Goal: Find specific page/section: Find specific page/section

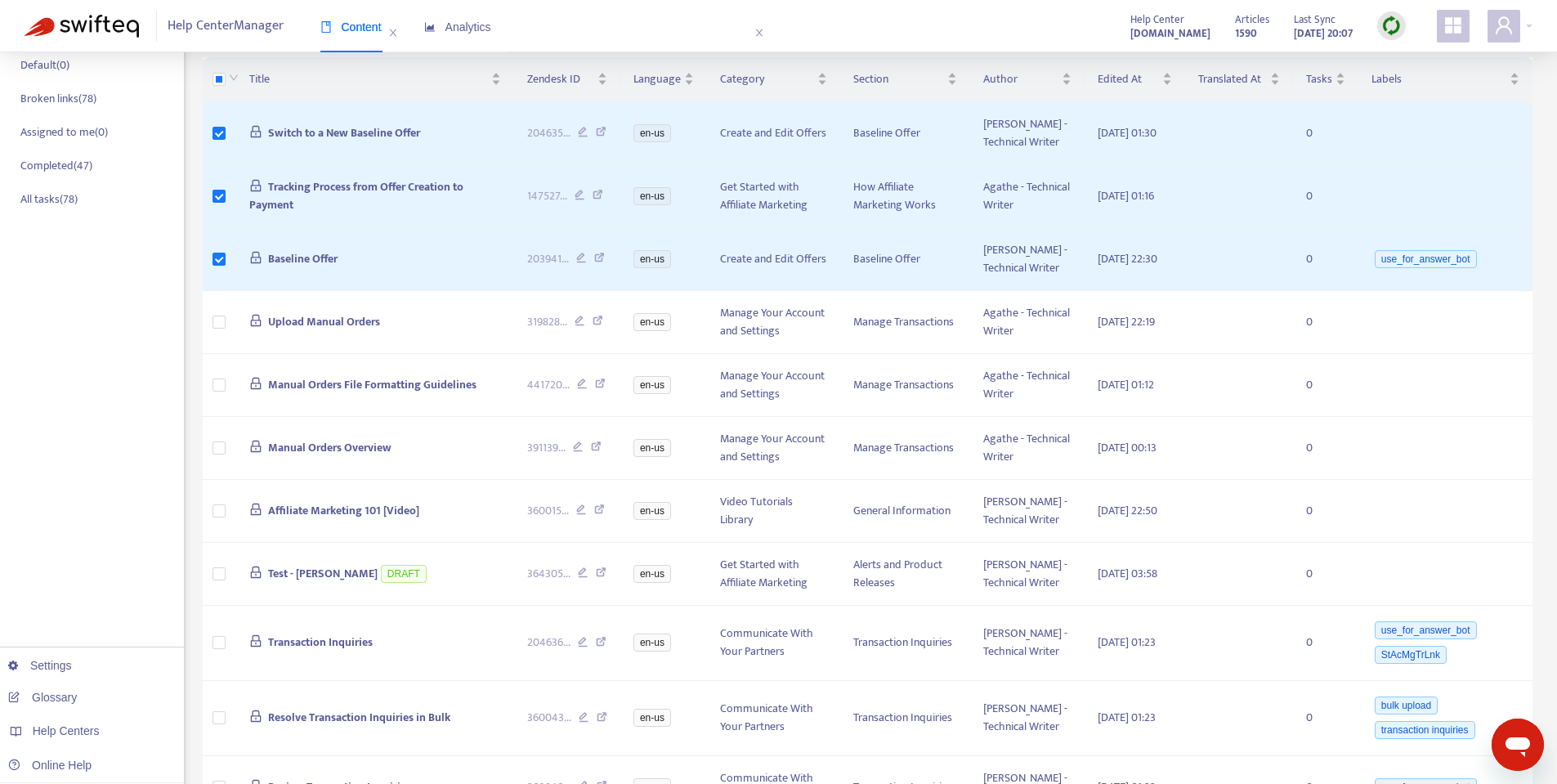
scroll to position [120, 0]
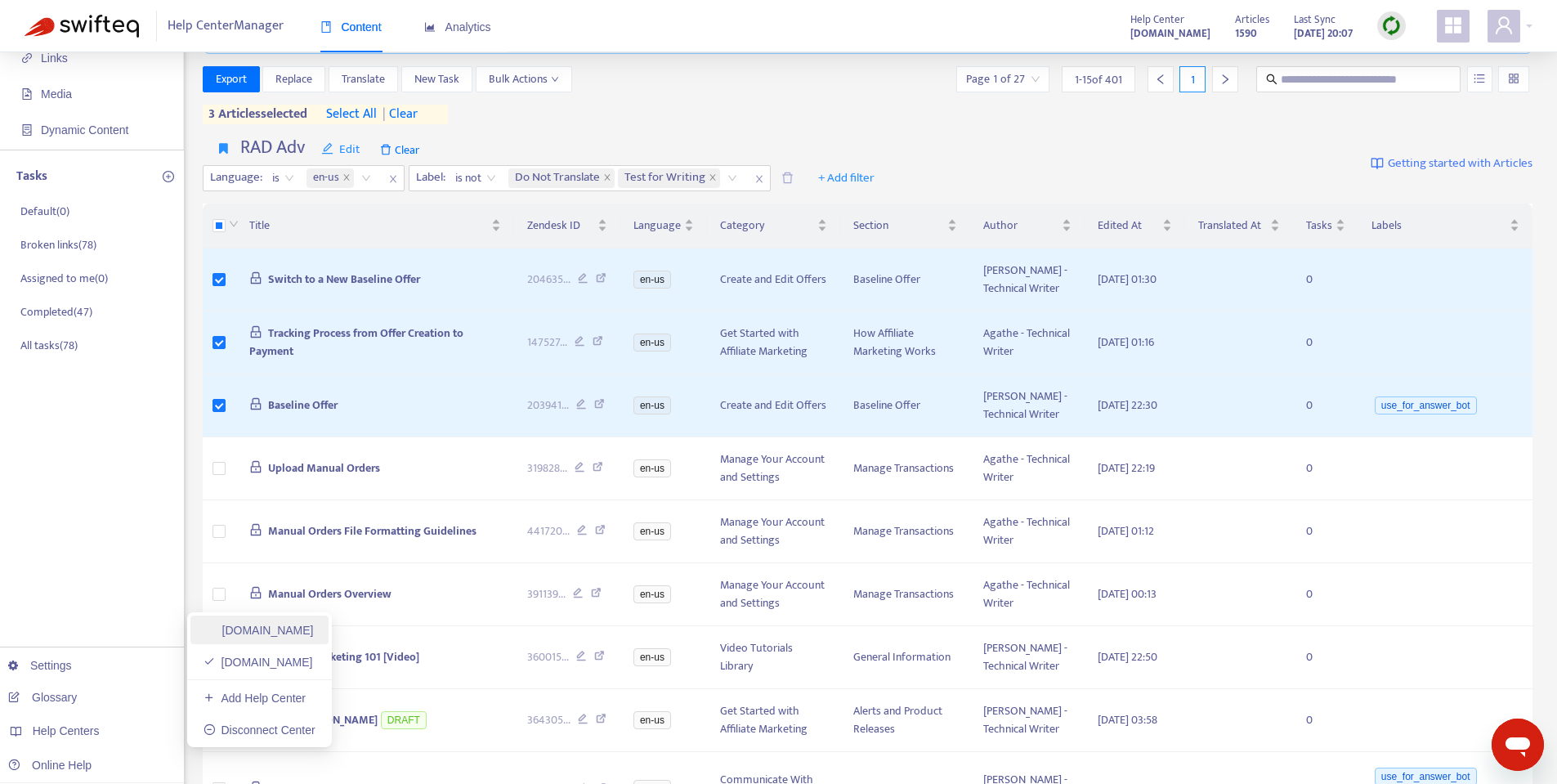
click at [251, 636] on link "[DOMAIN_NAME]" at bounding box center [258, 629] width 110 height 13
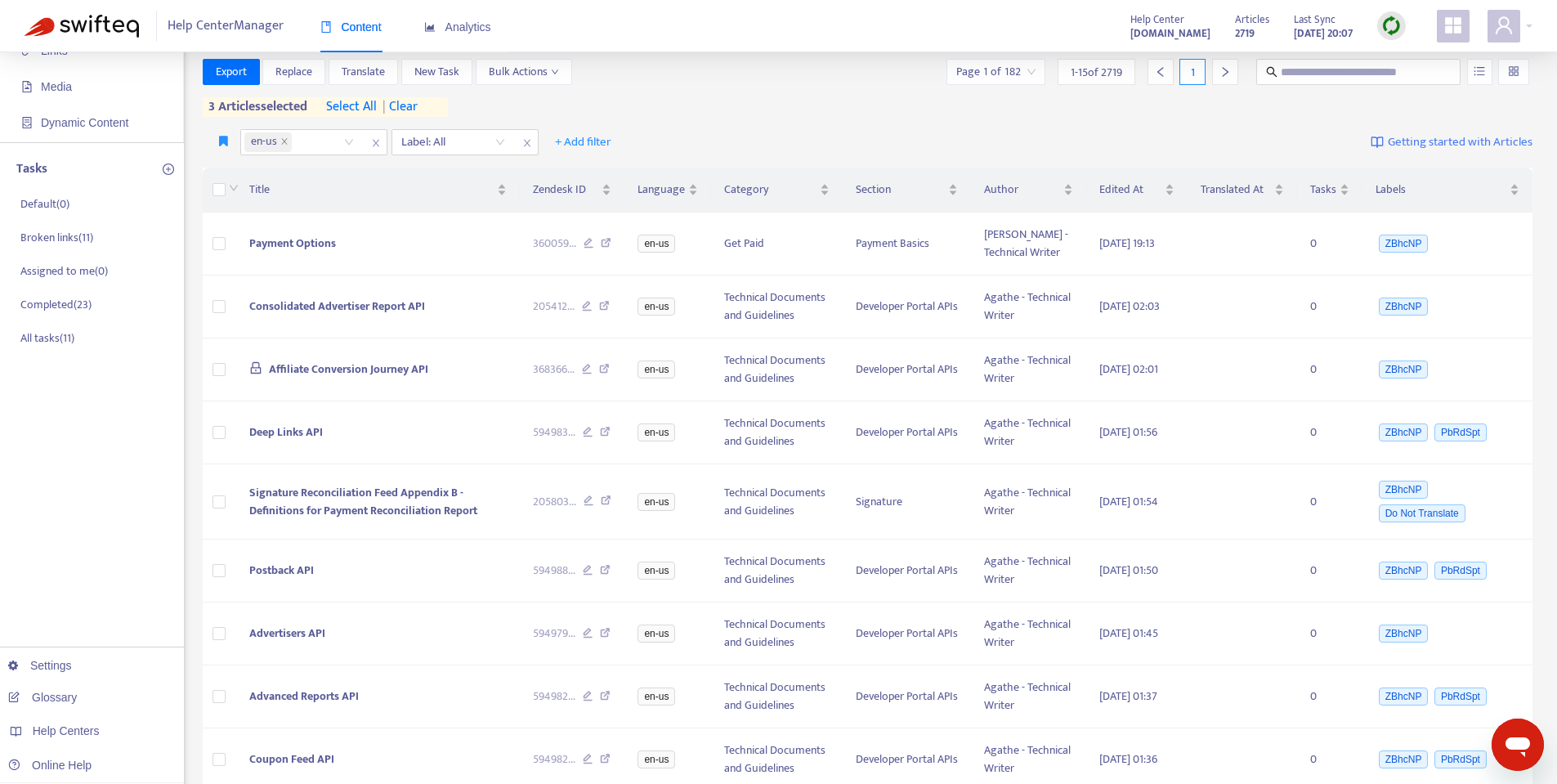
scroll to position [826, 0]
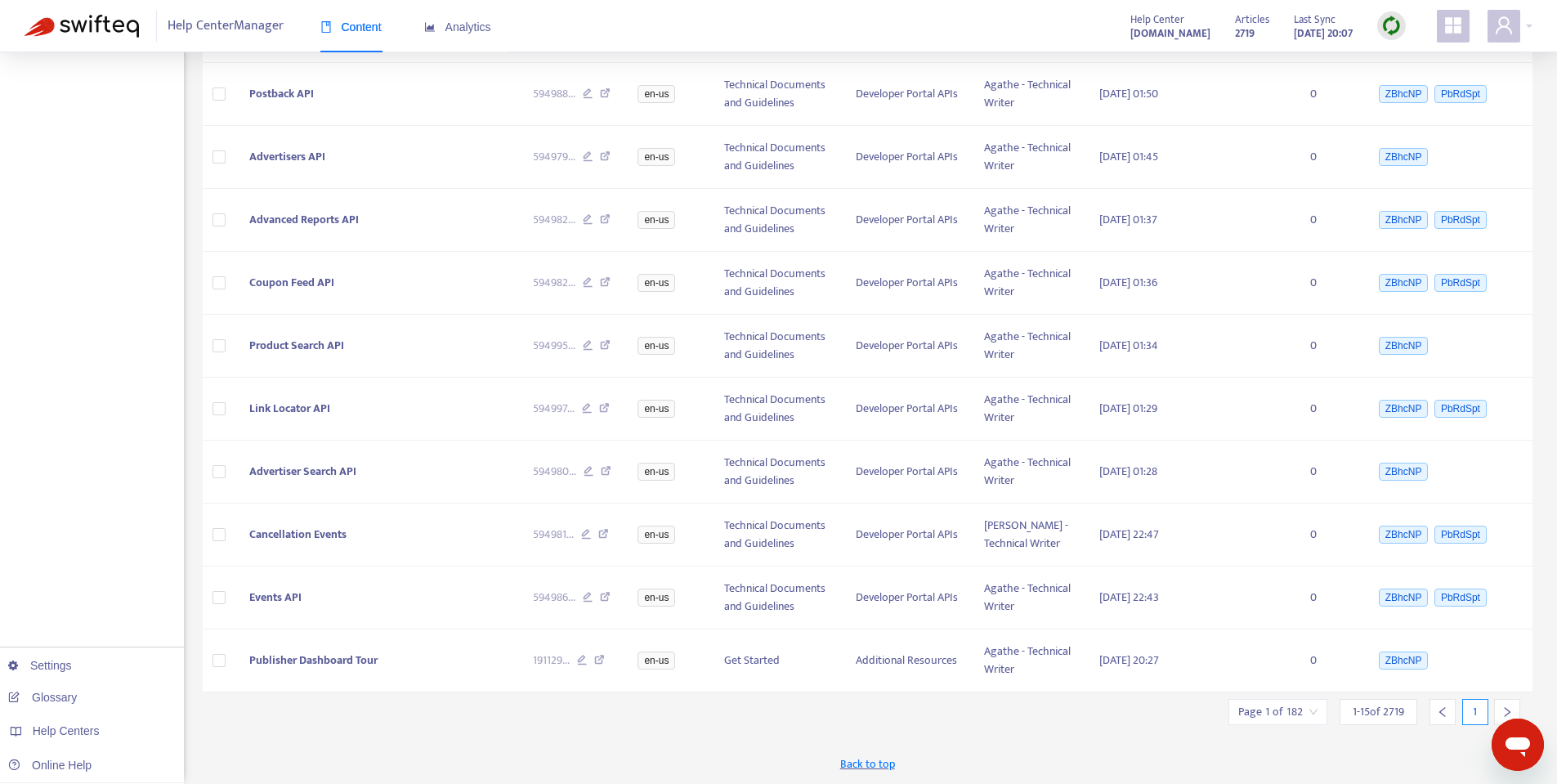
click at [1507, 702] on div at bounding box center [1507, 712] width 26 height 26
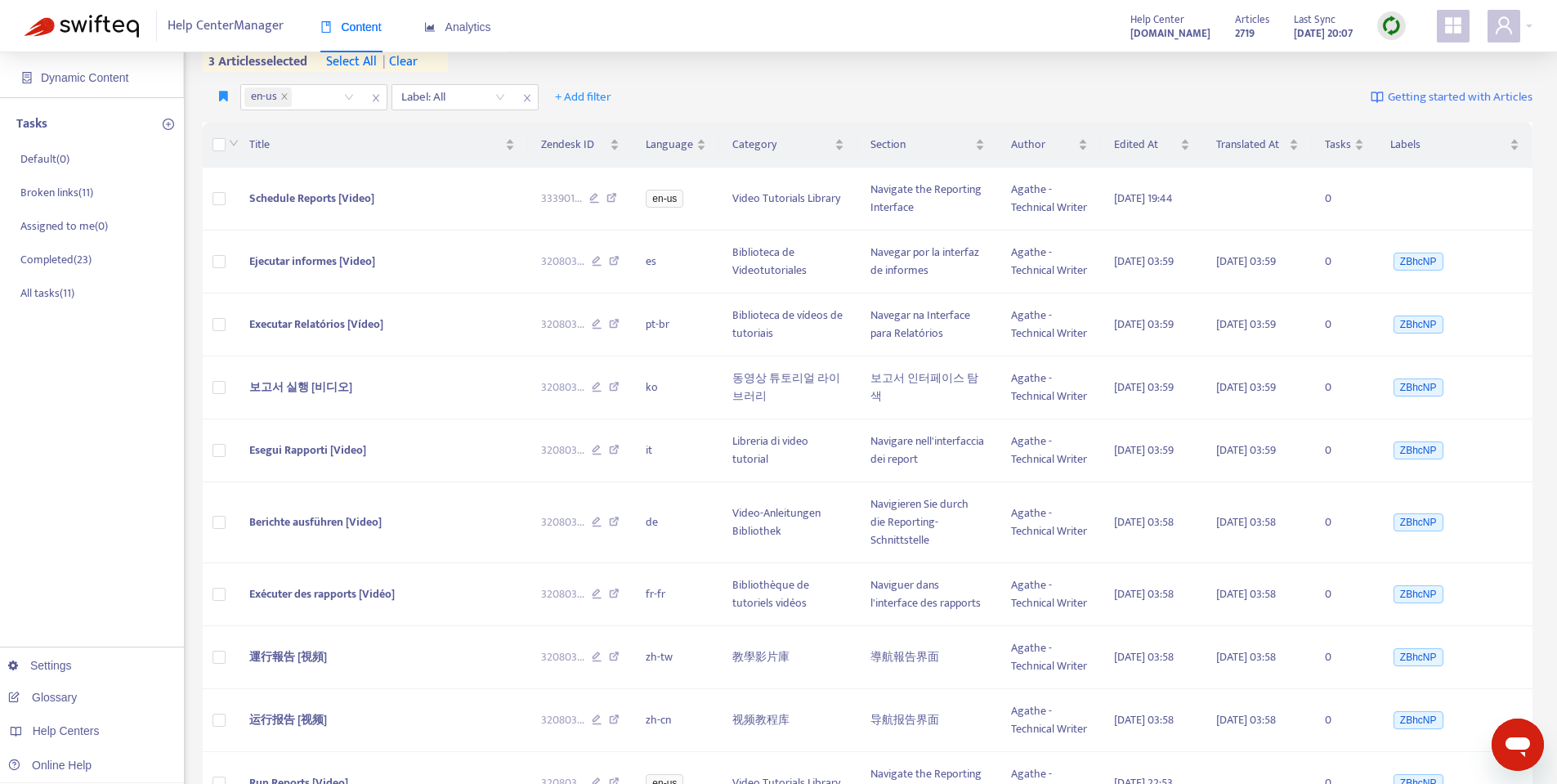
scroll to position [130, 0]
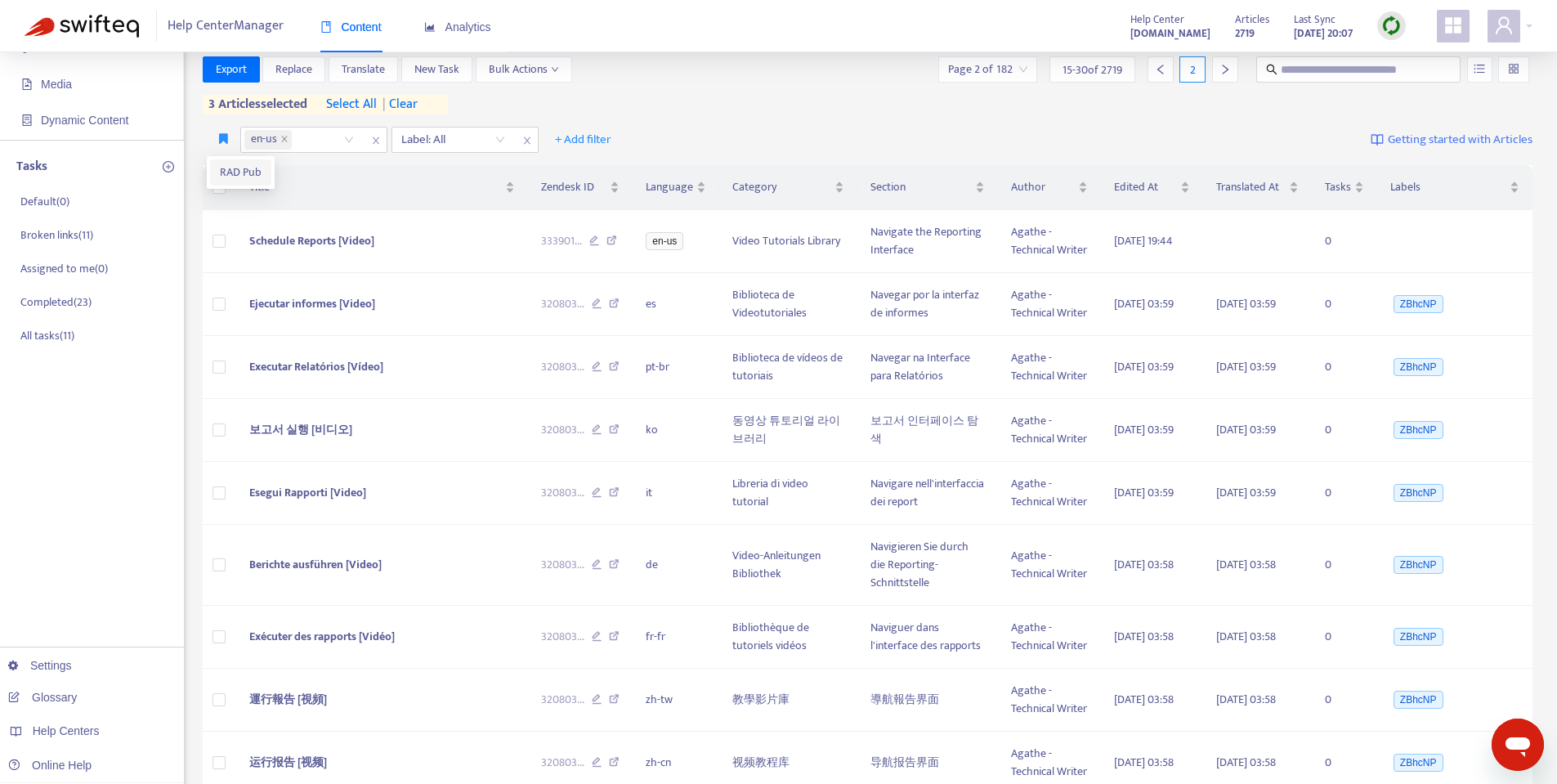
click at [224, 166] on span "RAD Pub" at bounding box center [241, 172] width 42 height 18
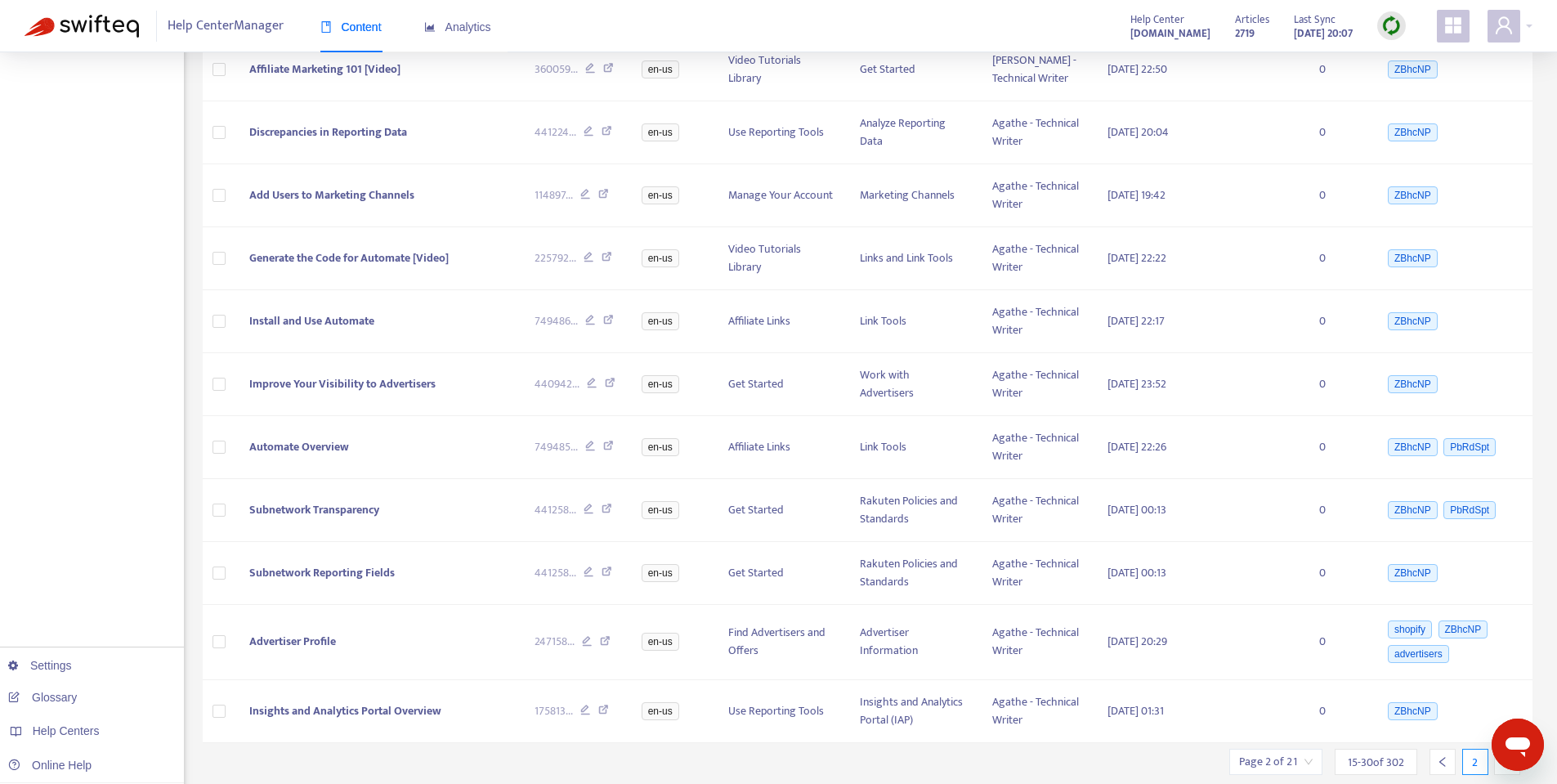
scroll to position [632, 0]
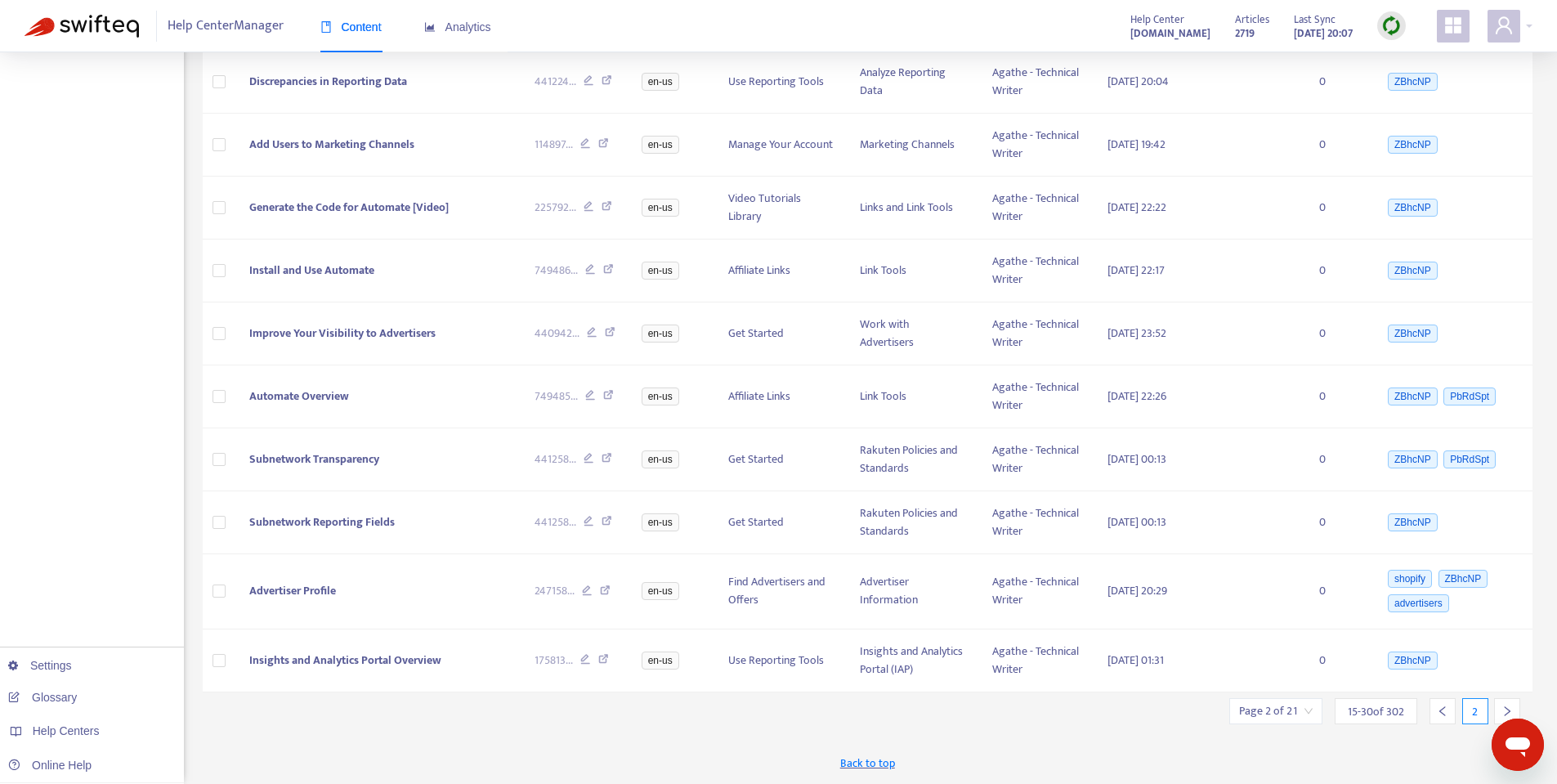
click at [1439, 708] on icon "left" at bounding box center [1443, 711] width 12 height 12
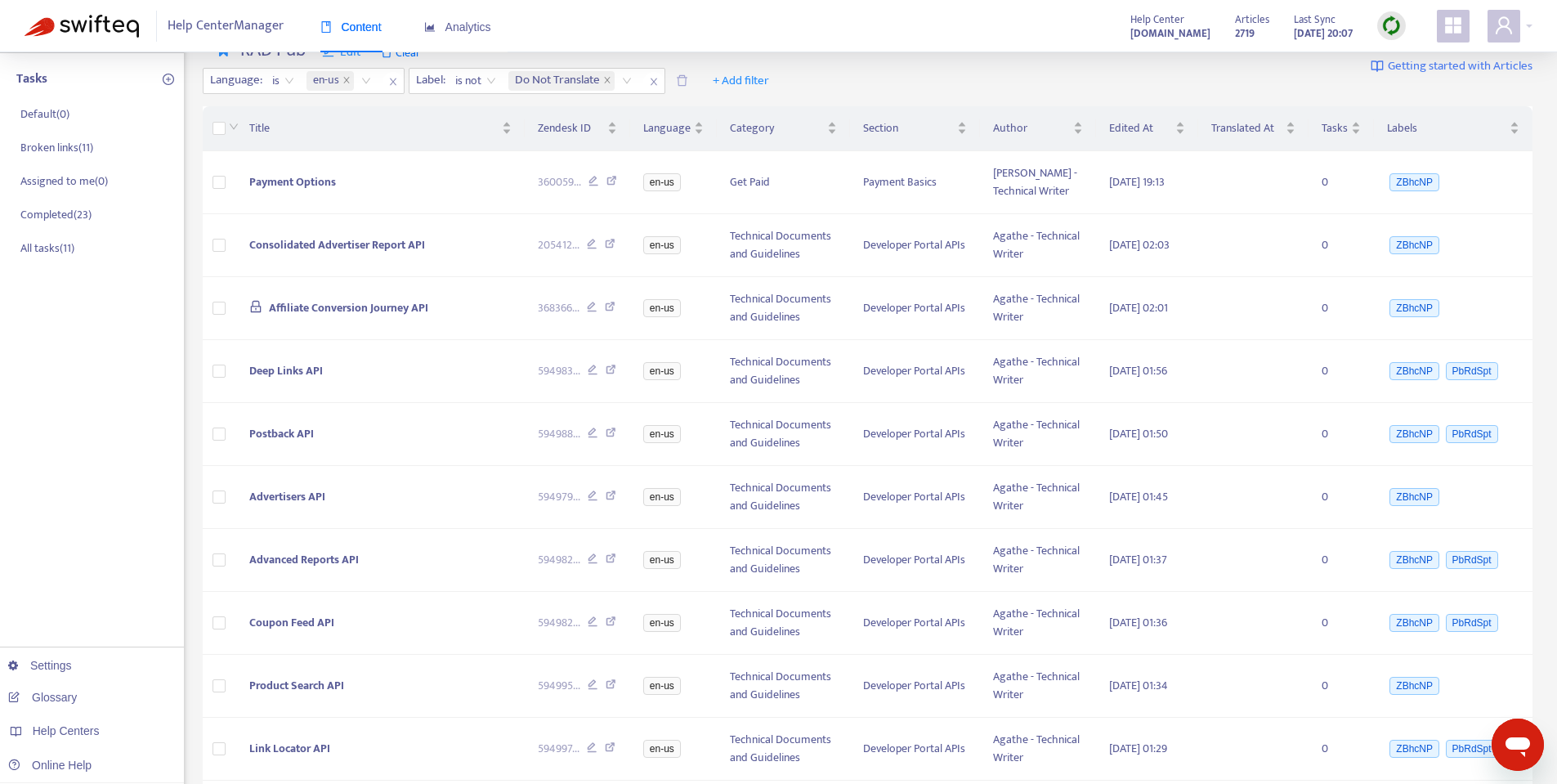
scroll to position [212, 0]
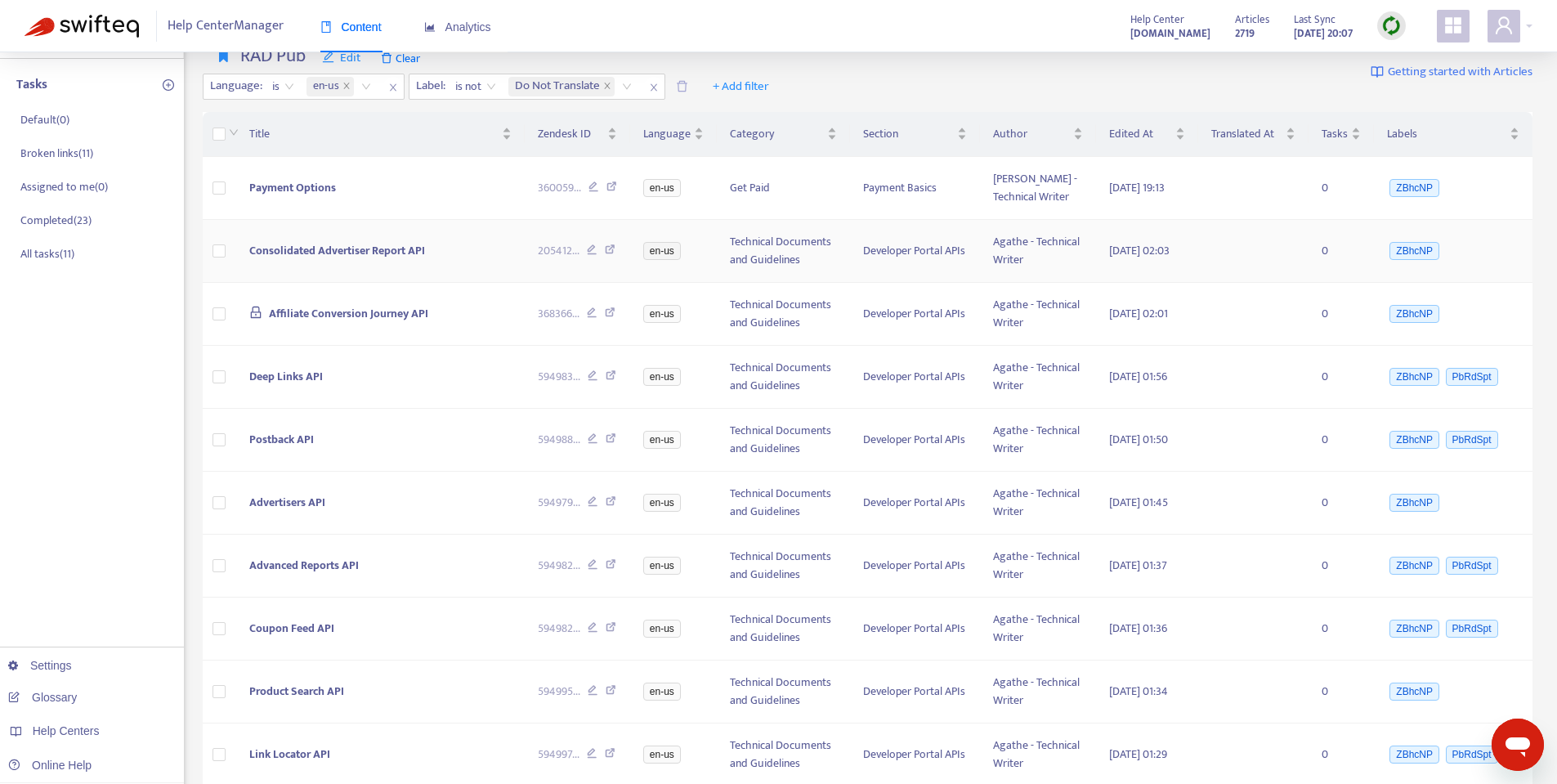
click at [296, 255] on span "Consolidated Advertiser Report API" at bounding box center [336, 250] width 176 height 19
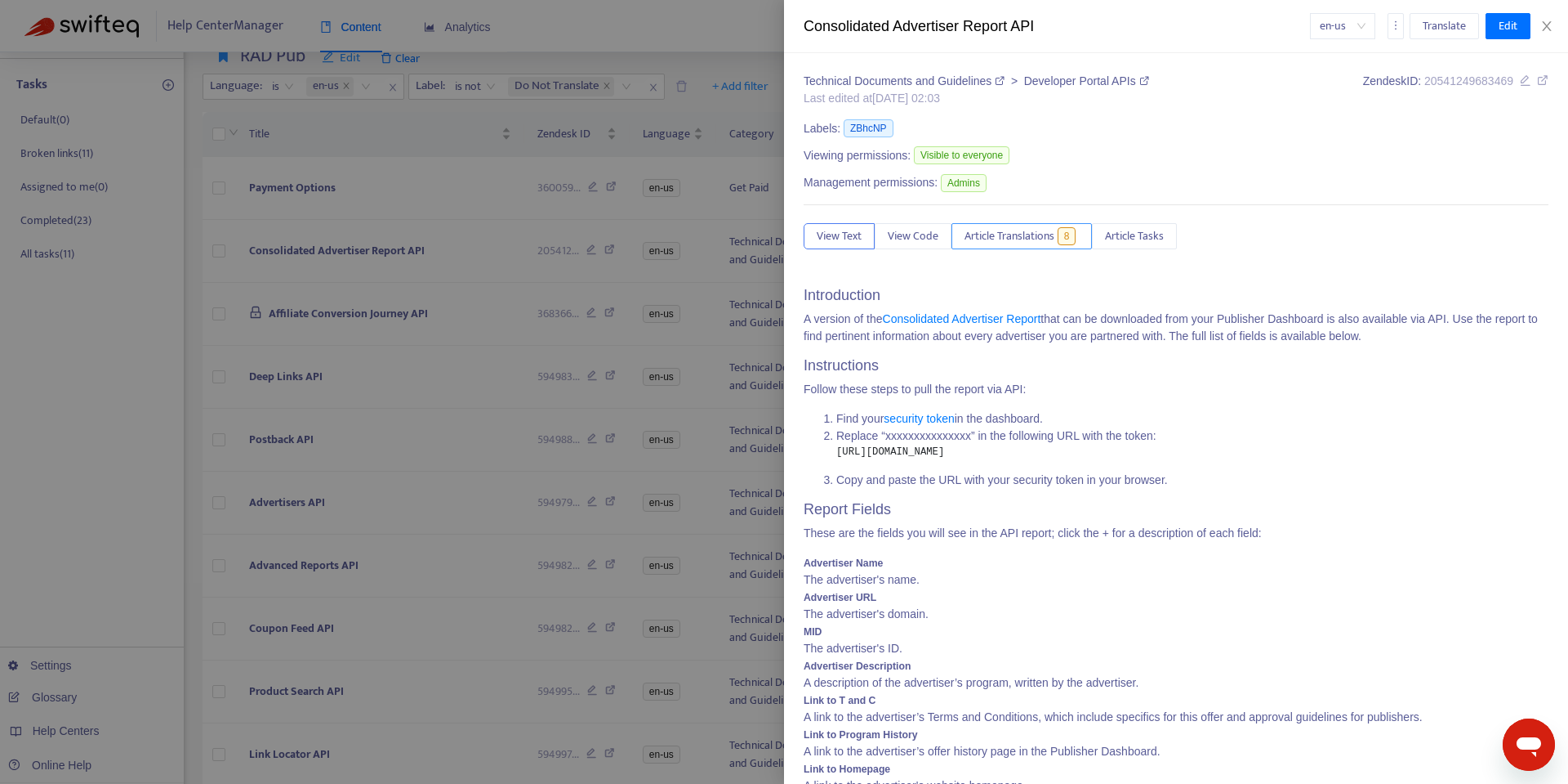
click at [1013, 242] on span "Article Translations" at bounding box center [1009, 236] width 90 height 18
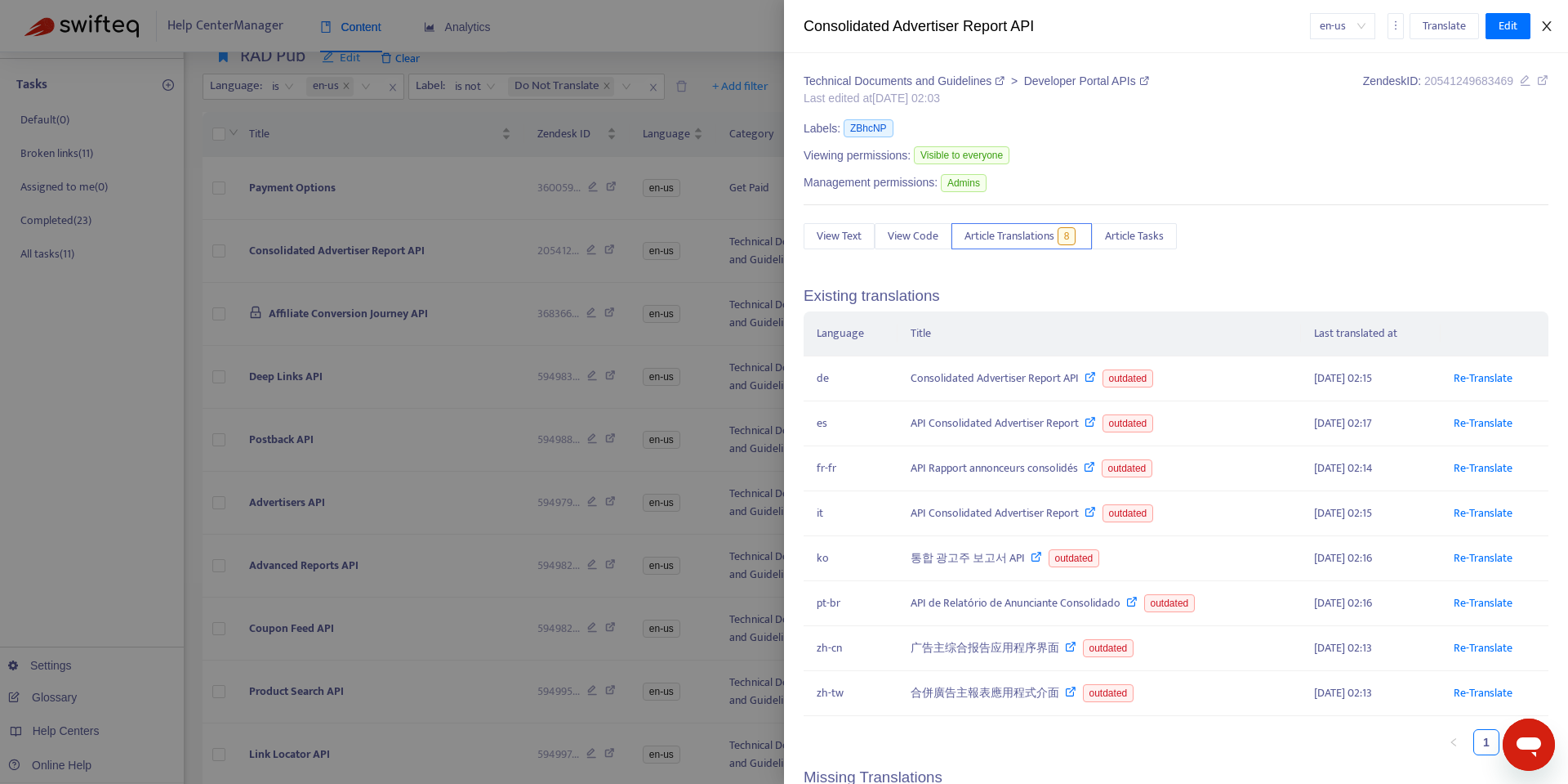
click at [1545, 27] on icon "close" at bounding box center [1546, 26] width 13 height 13
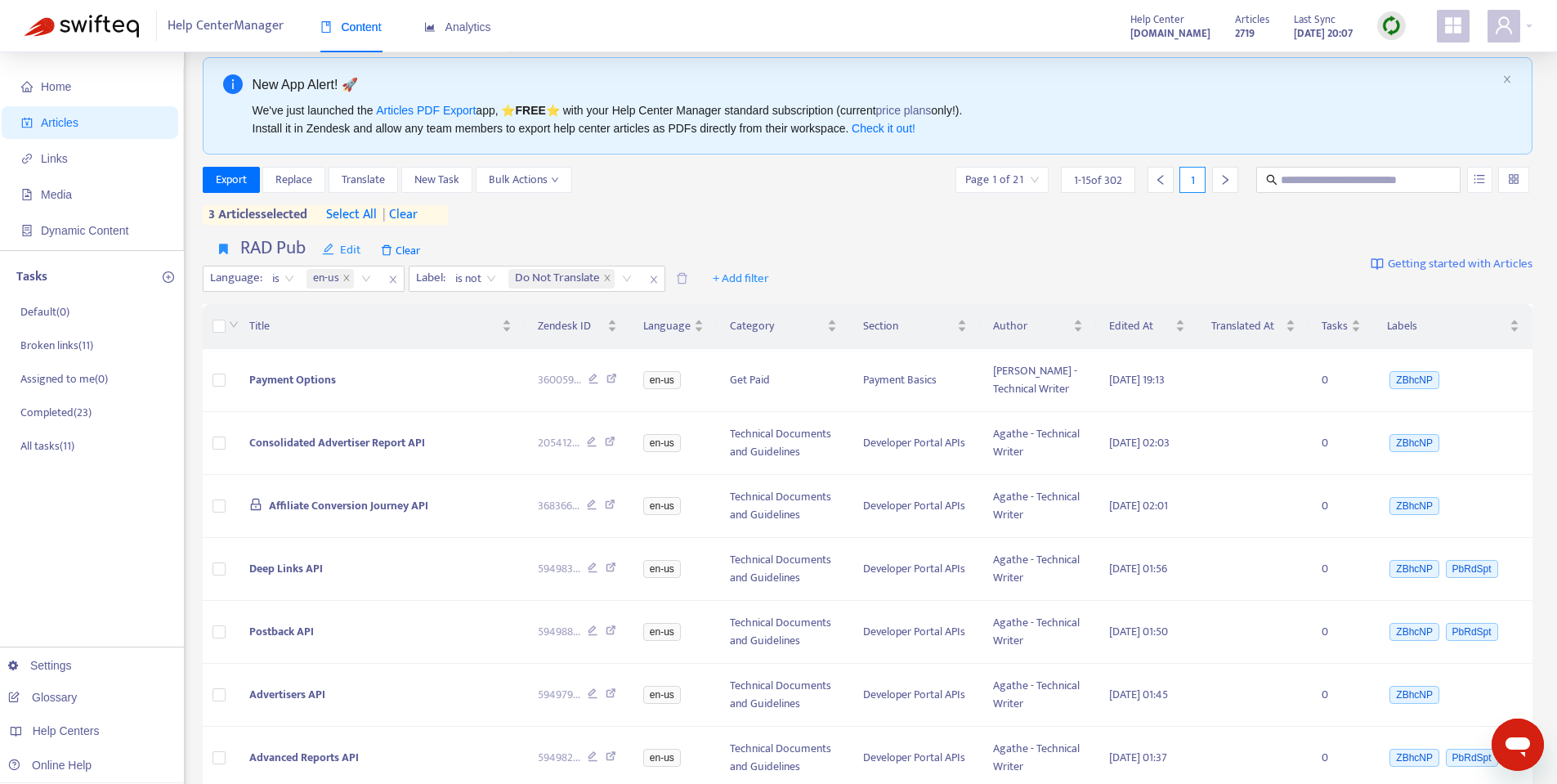
scroll to position [7, 0]
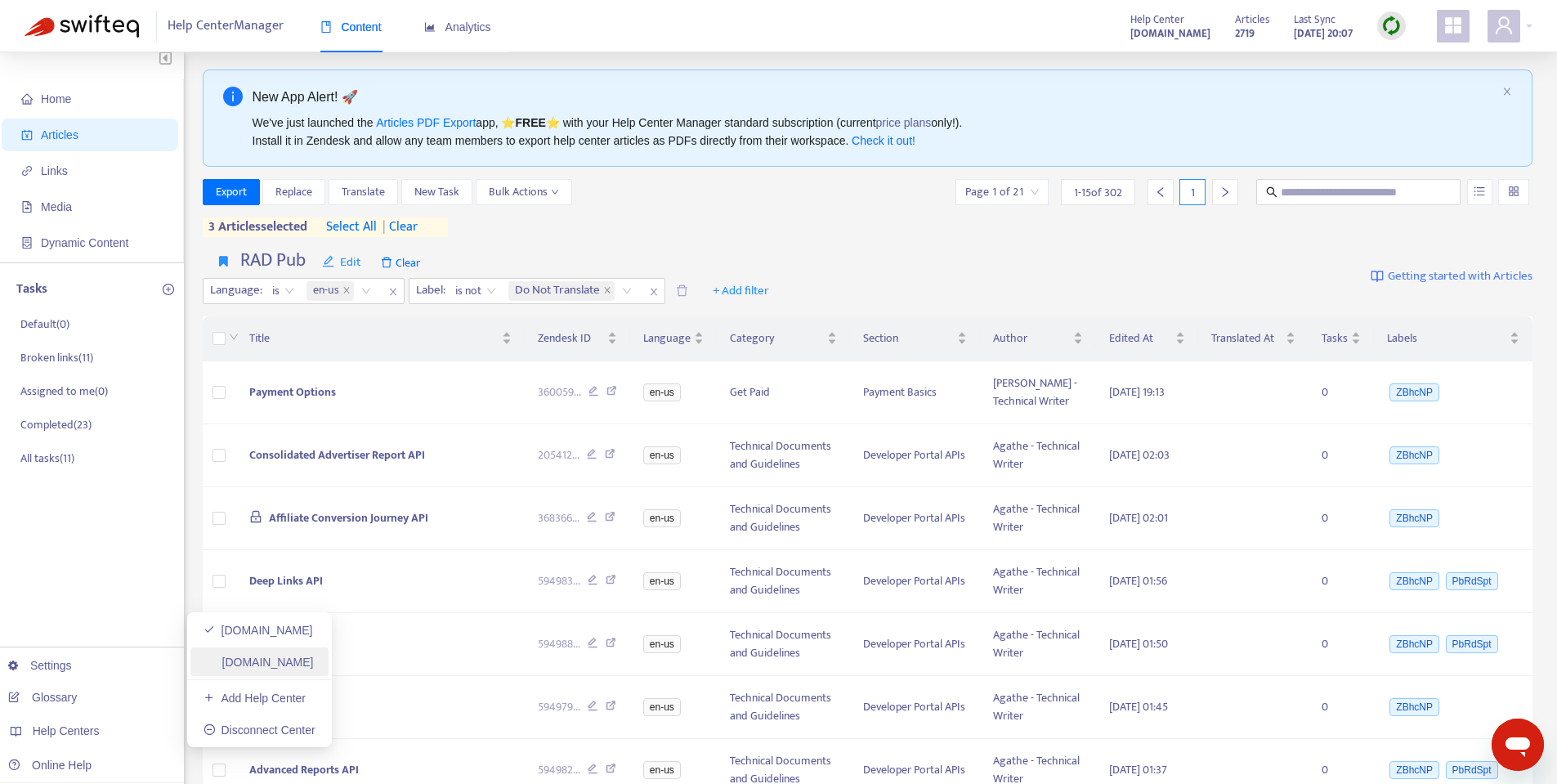
click at [249, 662] on link "[DOMAIN_NAME]" at bounding box center [258, 661] width 110 height 13
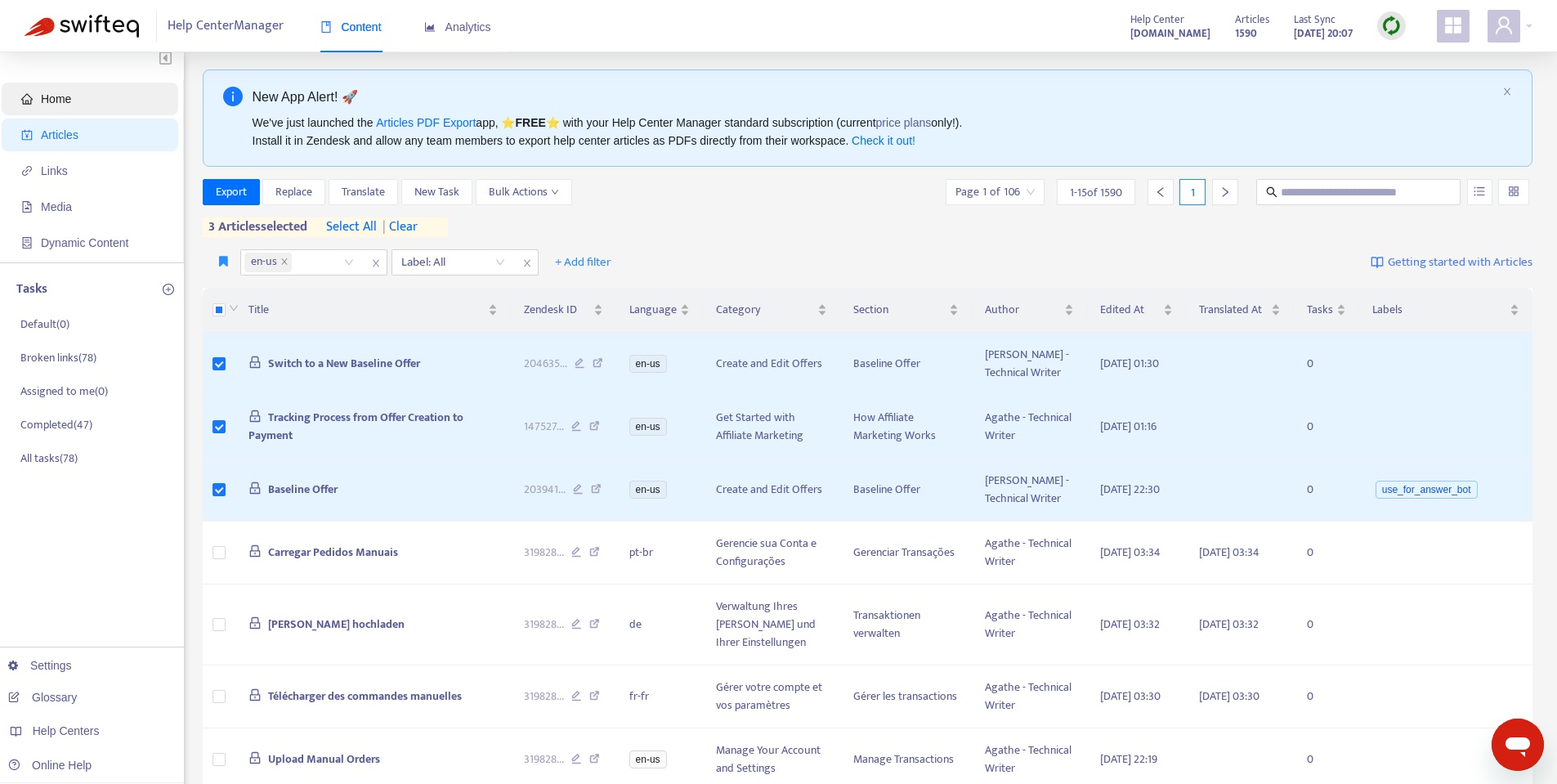
click at [48, 101] on span "Home" at bounding box center [56, 98] width 31 height 13
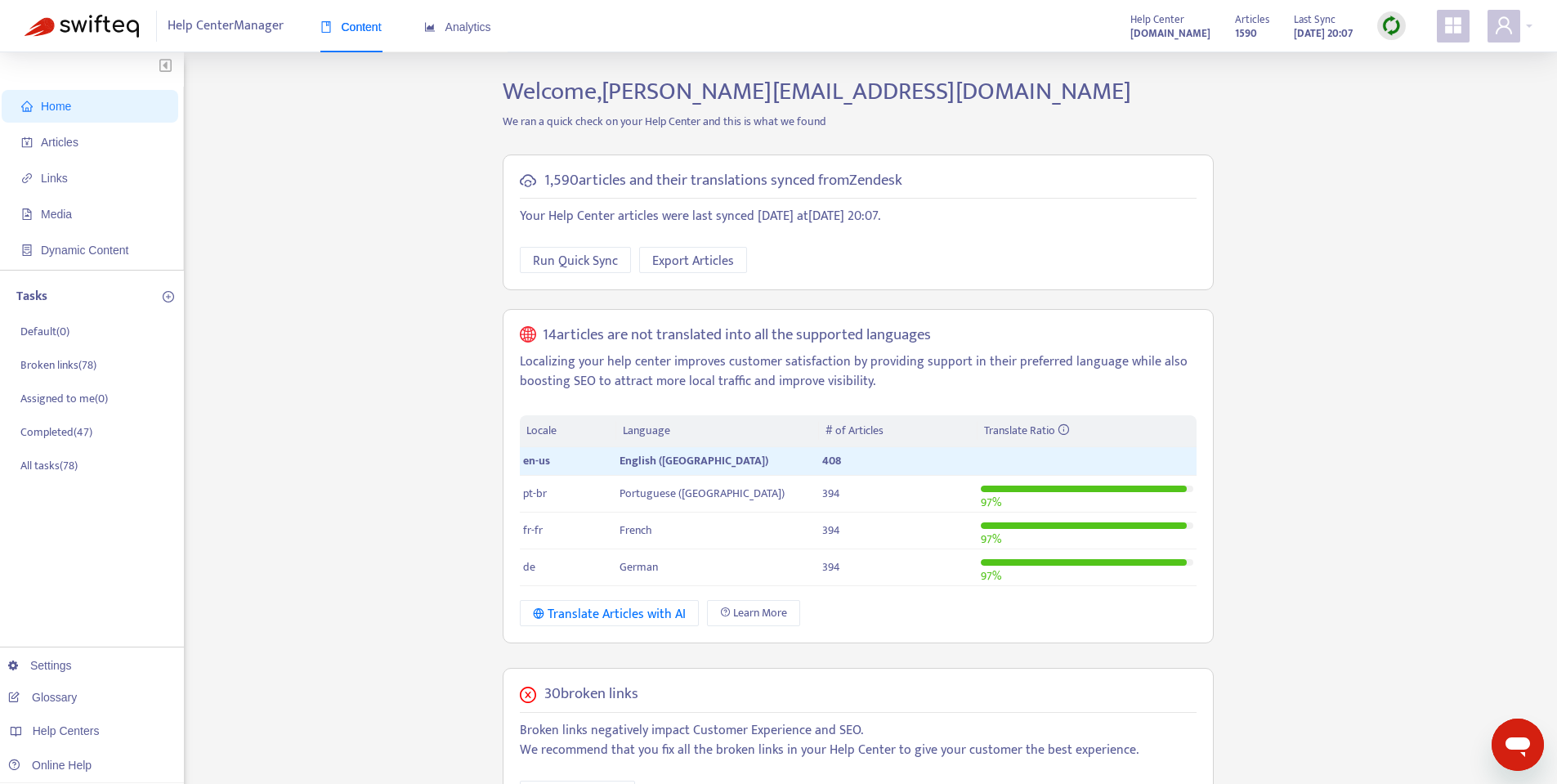
click at [1461, 183] on div "Home Articles Links Media Dynamic Content Tasks Default ( 0 ) Broken links ( 78…" at bounding box center [778, 626] width 1508 height 1100
click at [72, 141] on span "Articles" at bounding box center [60, 142] width 38 height 13
